Goal: Find contact information: Find contact information

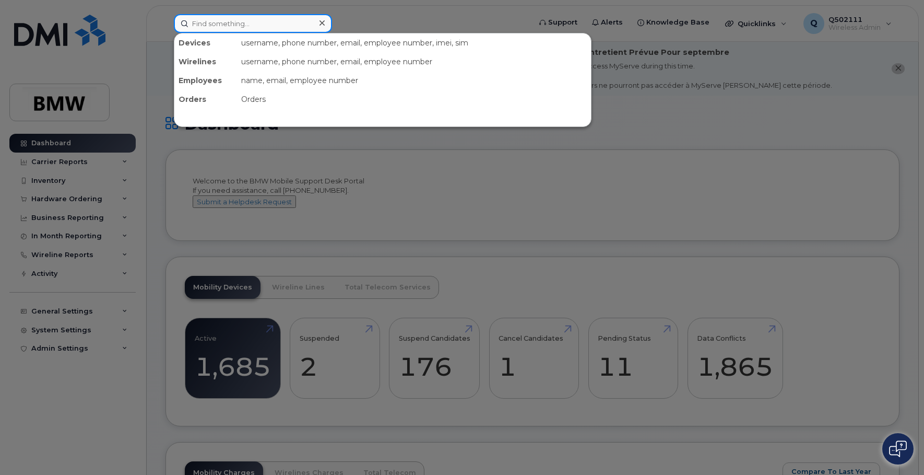
click at [316, 28] on div at bounding box center [253, 23] width 158 height 19
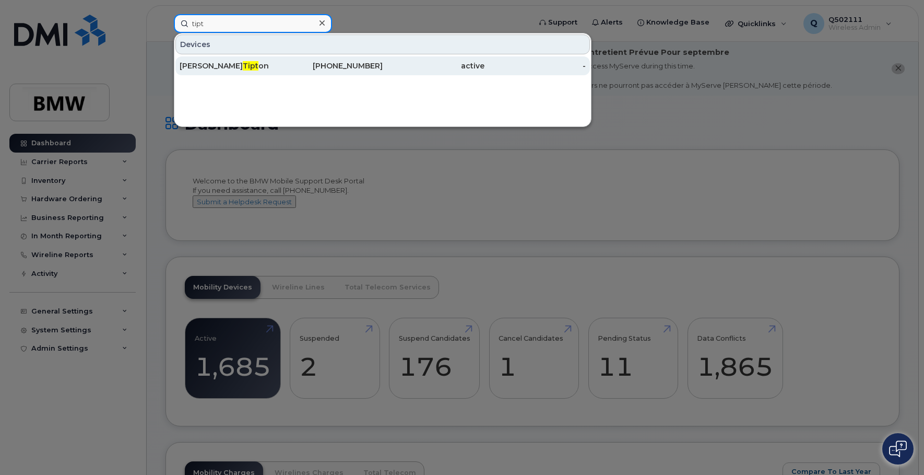
type input "tipt"
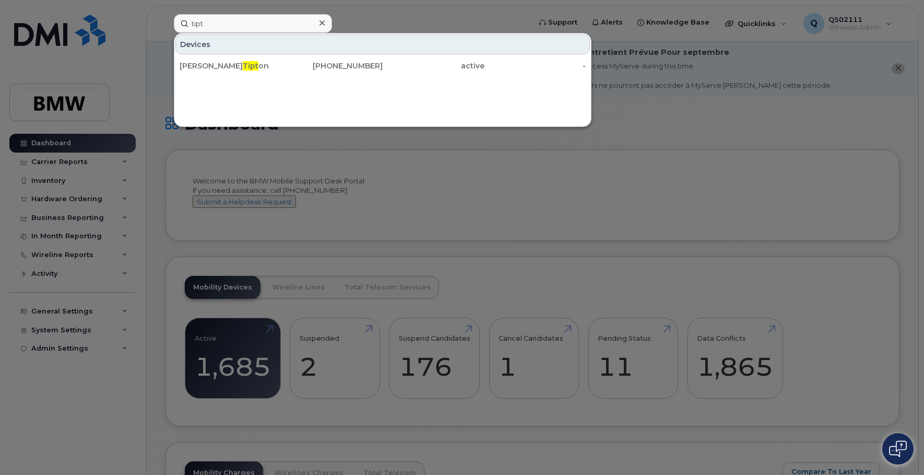
drag, startPoint x: 265, startPoint y: 66, endPoint x: 516, endPoint y: 76, distance: 251.3
click at [265, 66] on div "Amanda Tipt on" at bounding box center [231, 66] width 102 height 10
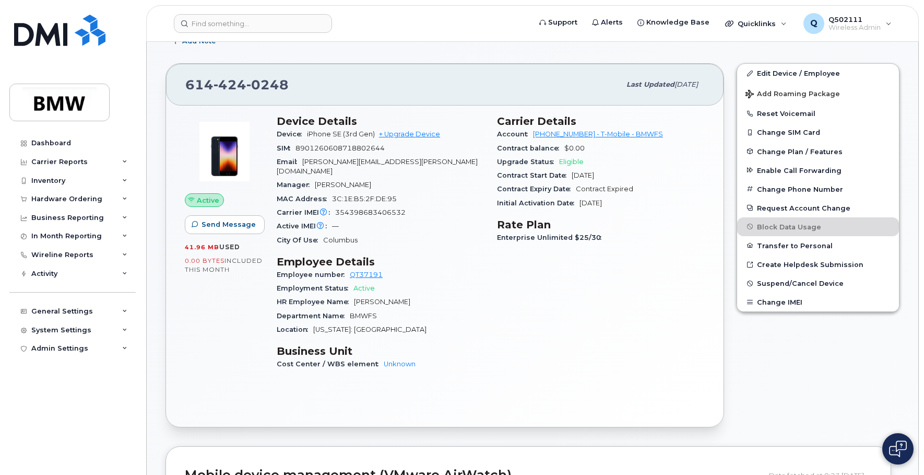
scroll to position [261, 0]
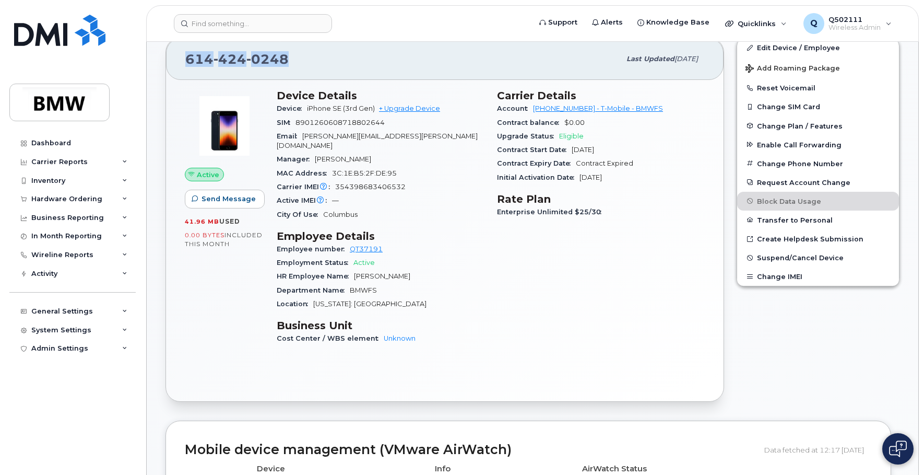
drag, startPoint x: 288, startPoint y: 58, endPoint x: 184, endPoint y: 61, distance: 103.4
click at [184, 61] on div "[PHONE_NUMBER] Last updated [DATE]" at bounding box center [445, 59] width 558 height 42
copy span "[PHONE_NUMBER]"
